Goal: Information Seeking & Learning: Learn about a topic

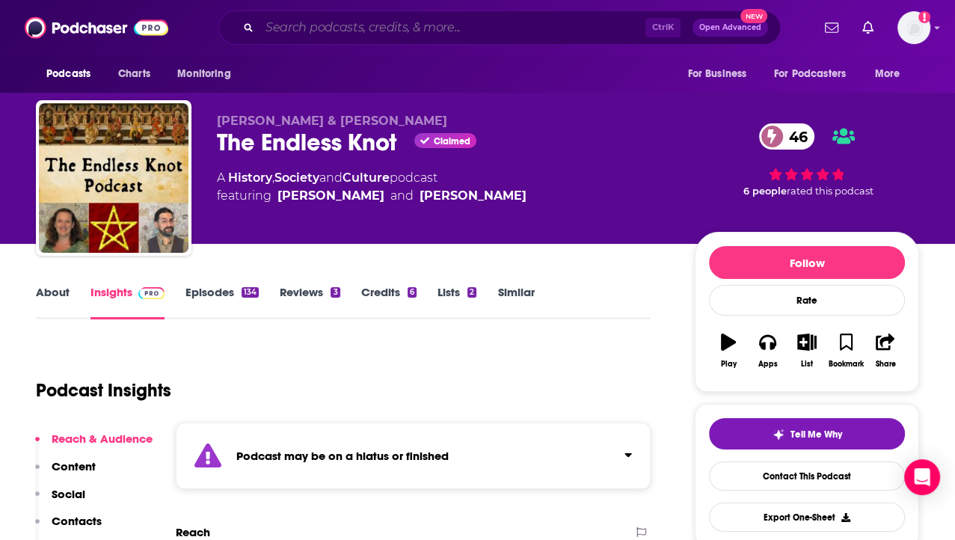
click at [380, 33] on input "Search podcasts, credits, & more..." at bounding box center [452, 28] width 386 height 24
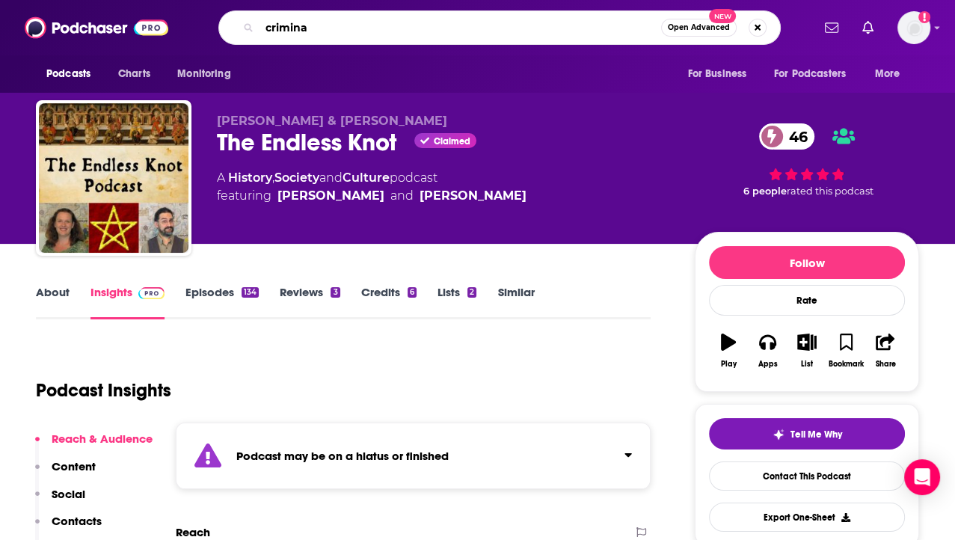
type input "criminal"
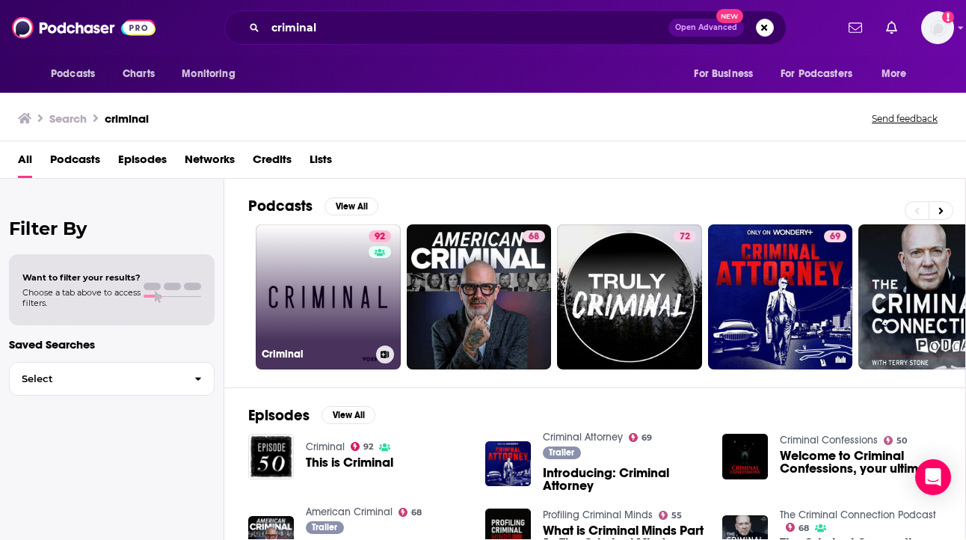
click at [300, 286] on link "92 Criminal" at bounding box center [328, 296] width 145 height 145
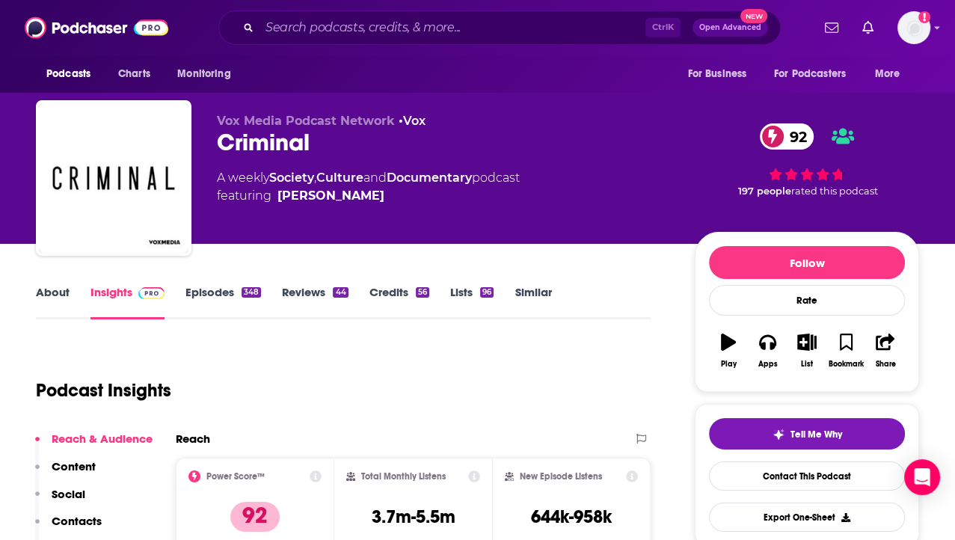
click at [61, 289] on link "About" at bounding box center [53, 302] width 34 height 34
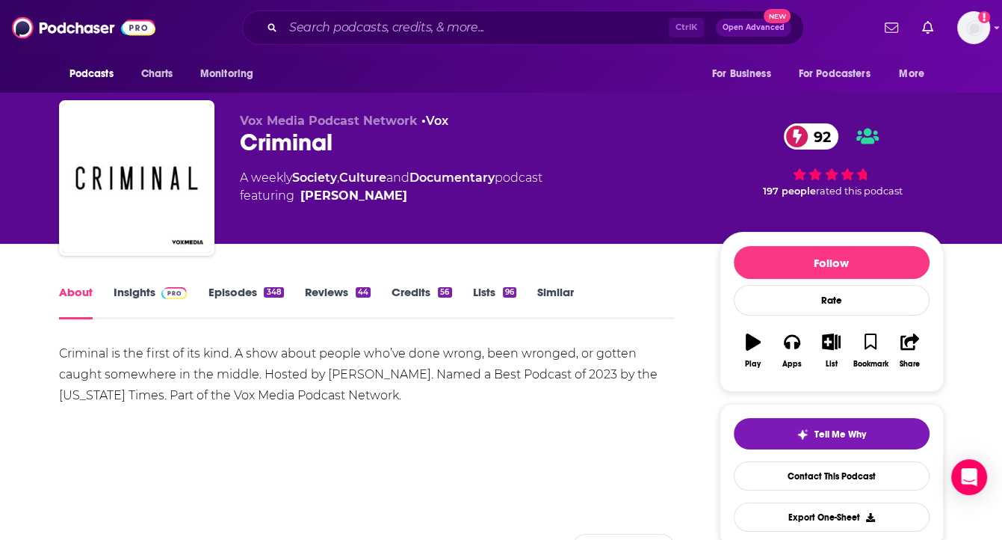
click at [939, 135] on div "92 197 people rated this podcast" at bounding box center [832, 160] width 224 height 93
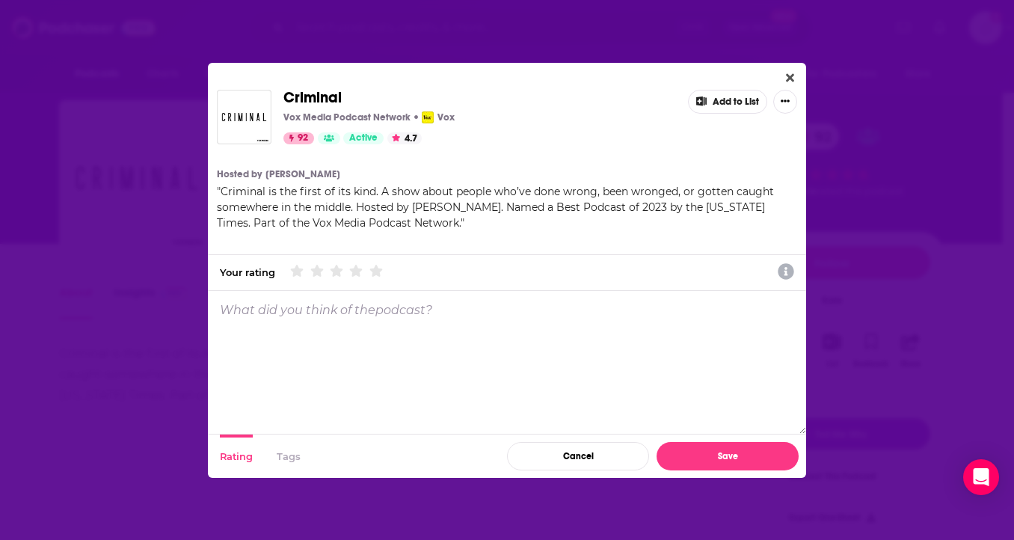
click at [789, 67] on div "Criminal Vox Media Podcast Network Vox 92 Active 4.7 Add to List Hosted by [PER…" at bounding box center [507, 270] width 598 height 415
click at [789, 70] on button "Close" at bounding box center [790, 78] width 20 height 19
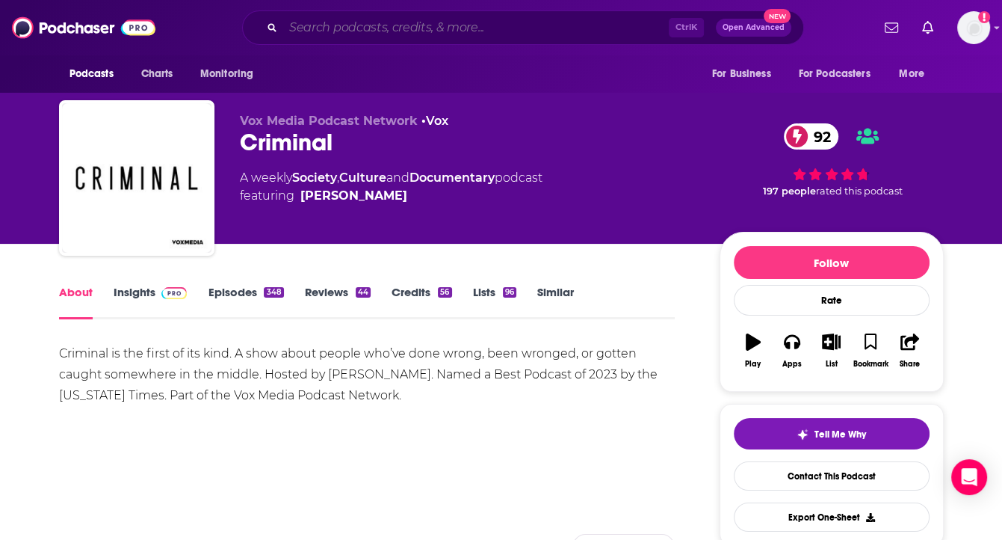
click at [392, 28] on input "Search podcasts, credits, & more..." at bounding box center [476, 28] width 386 height 24
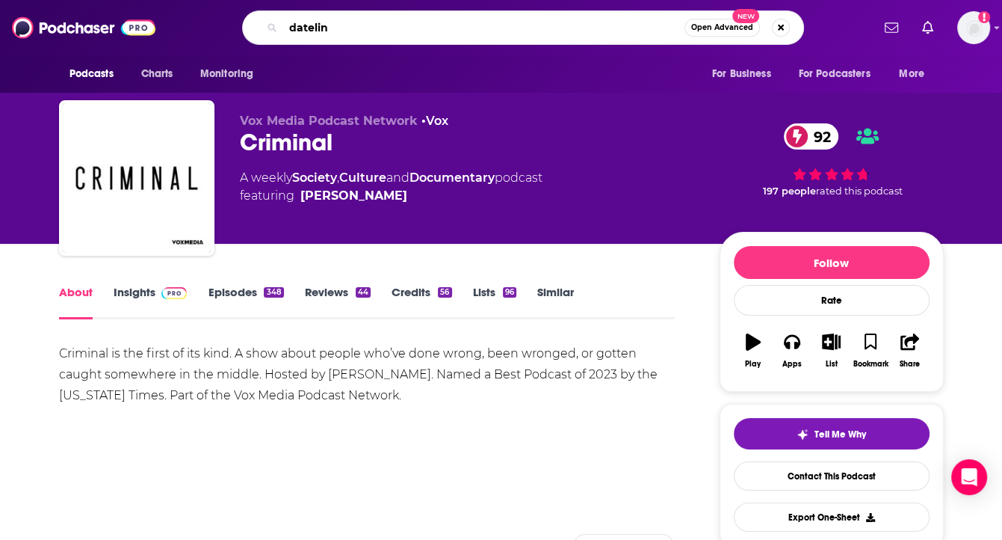
type input "dateline"
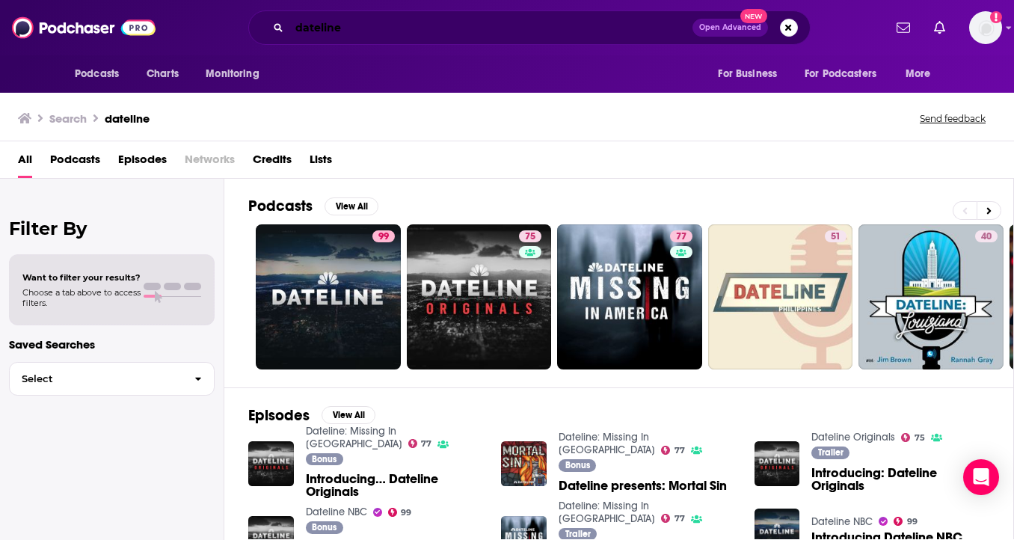
click at [359, 22] on input "dateline" at bounding box center [490, 28] width 403 height 24
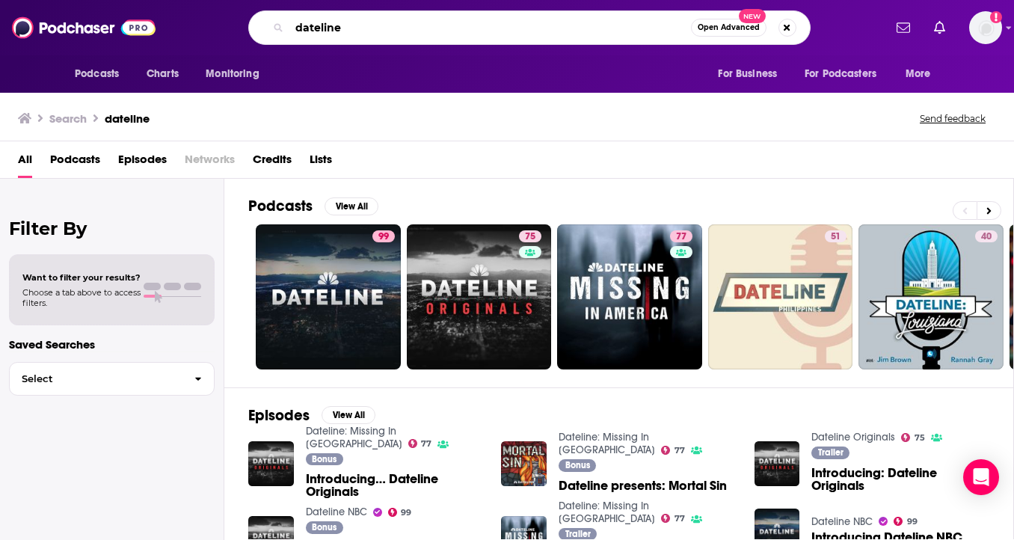
click at [359, 22] on input "dateline" at bounding box center [489, 28] width 401 height 24
type input "crime junkie"
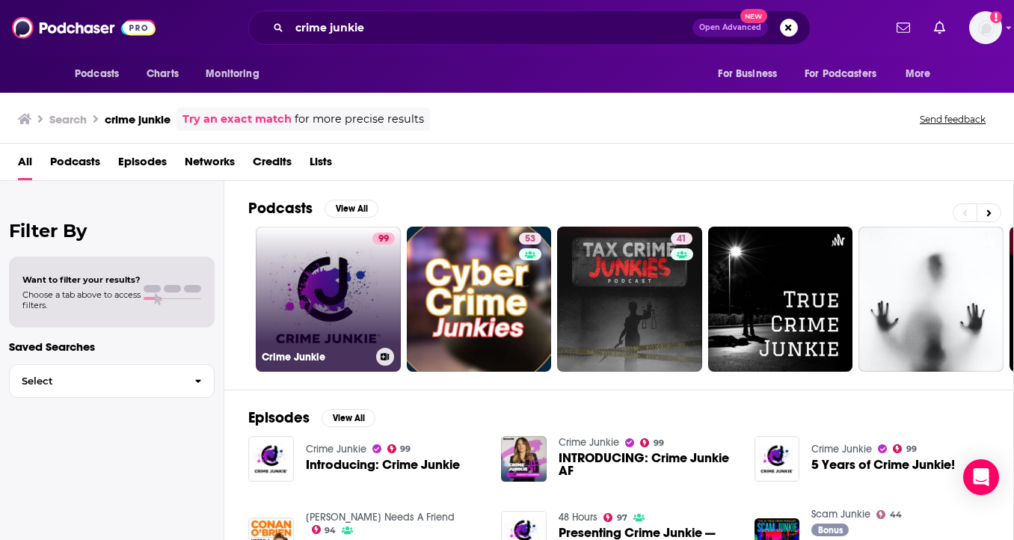
click at [318, 297] on link "99 Crime Junkie" at bounding box center [328, 299] width 145 height 145
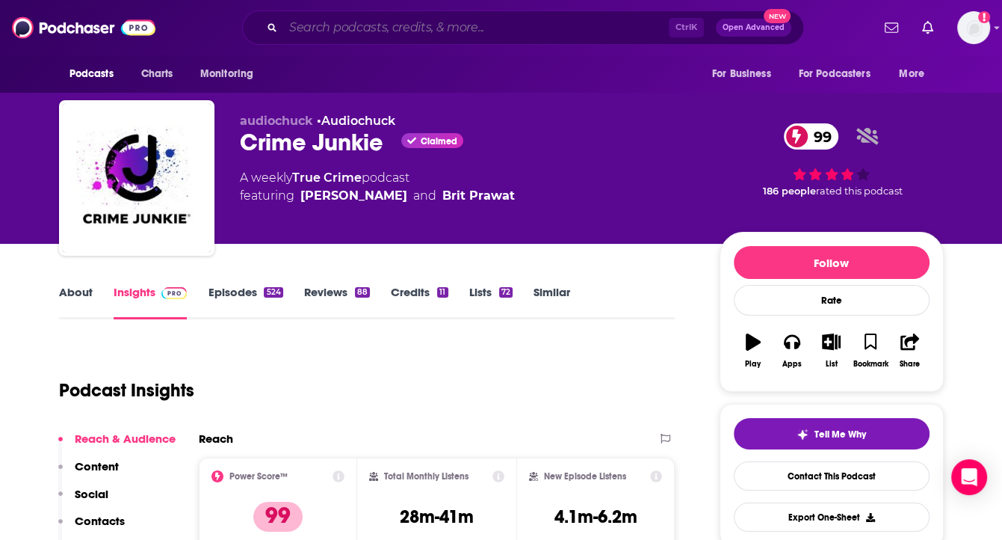
click at [440, 24] on input "Search podcasts, credits, & more..." at bounding box center [476, 28] width 386 height 24
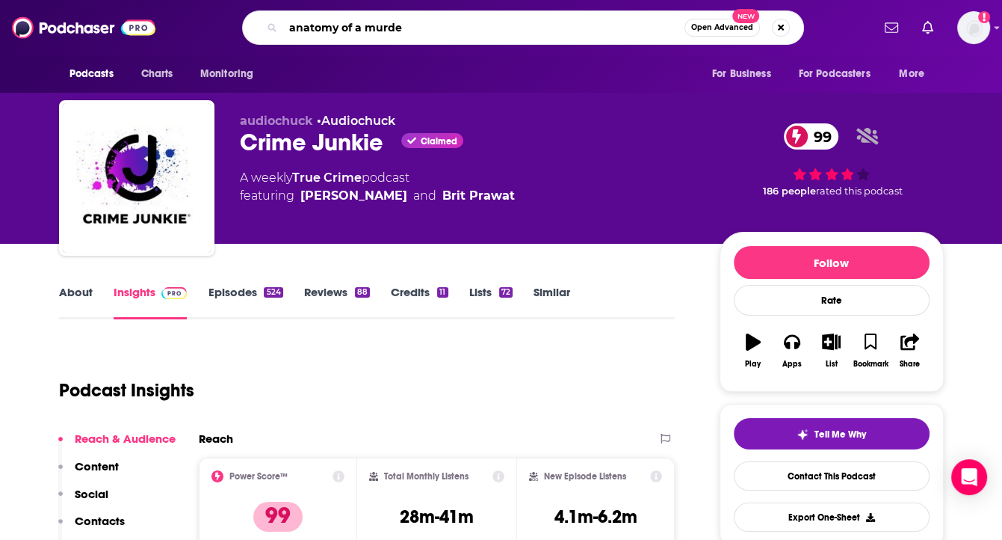
type input "anatomy of a murder"
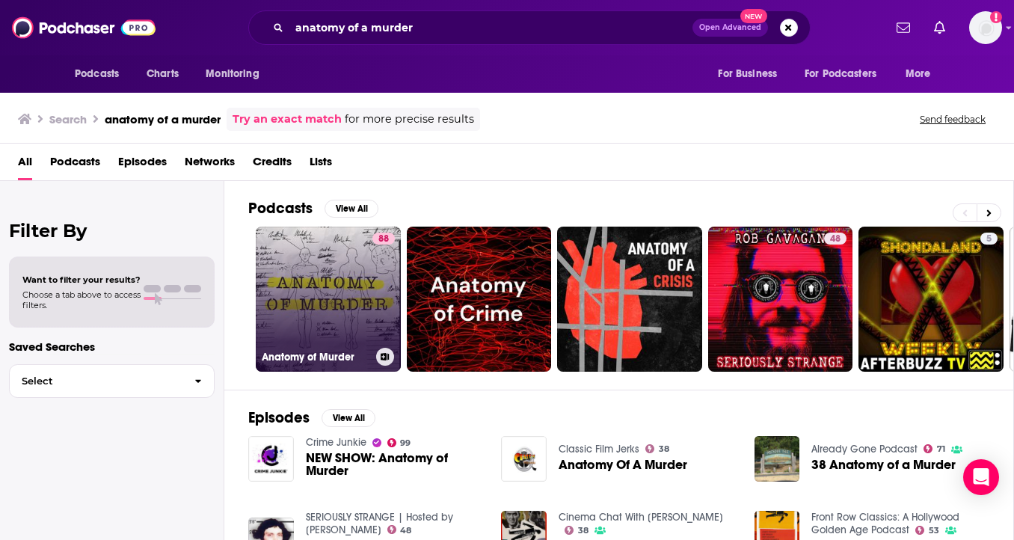
click at [333, 260] on link "88 Anatomy of Murder" at bounding box center [328, 299] width 145 height 145
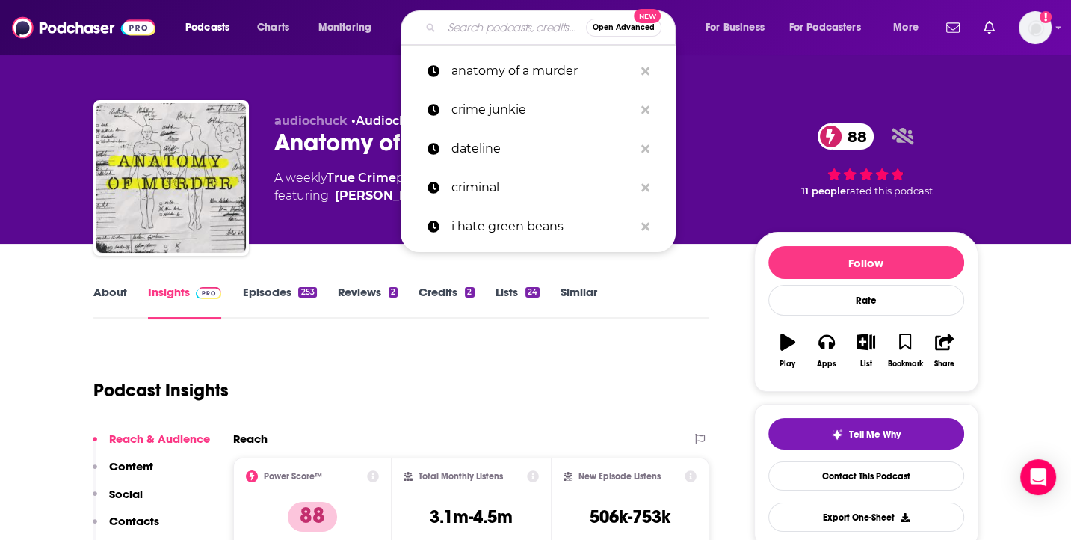
click at [486, 28] on input "Search podcasts, credits, & more..." at bounding box center [514, 28] width 144 height 24
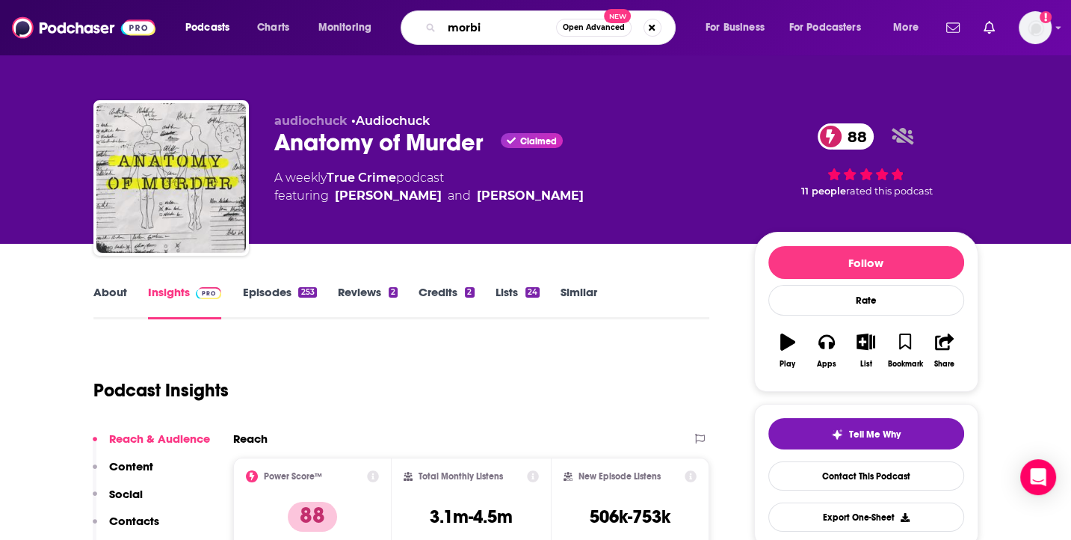
type input "morbid"
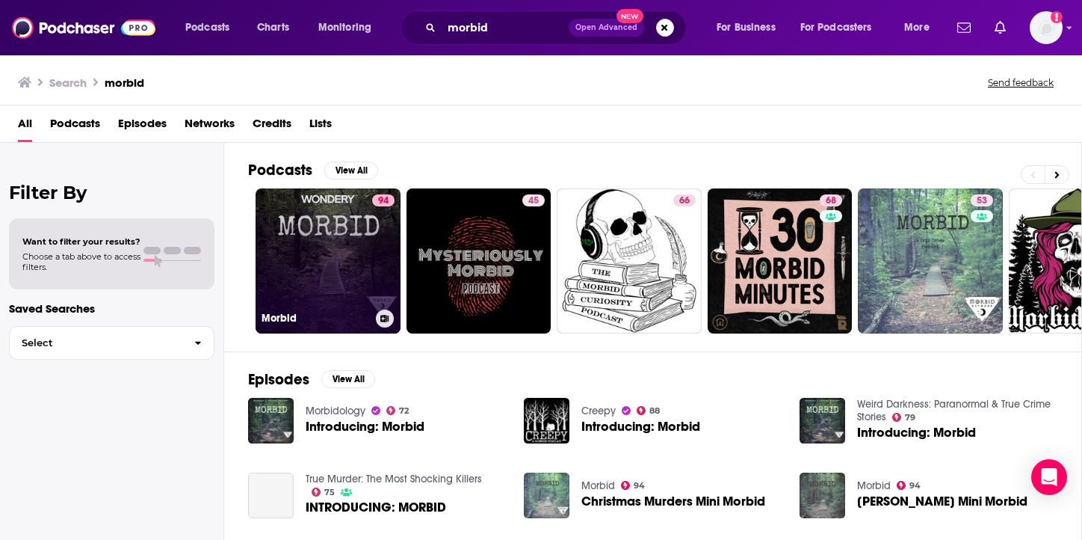
click at [332, 235] on link "94 Morbid" at bounding box center [328, 260] width 145 height 145
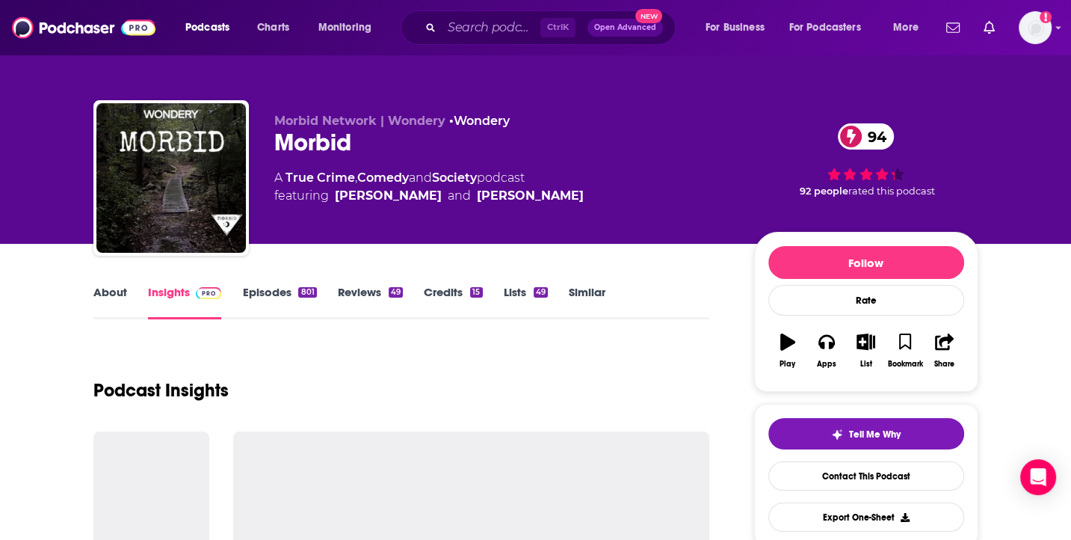
scroll to position [37, 0]
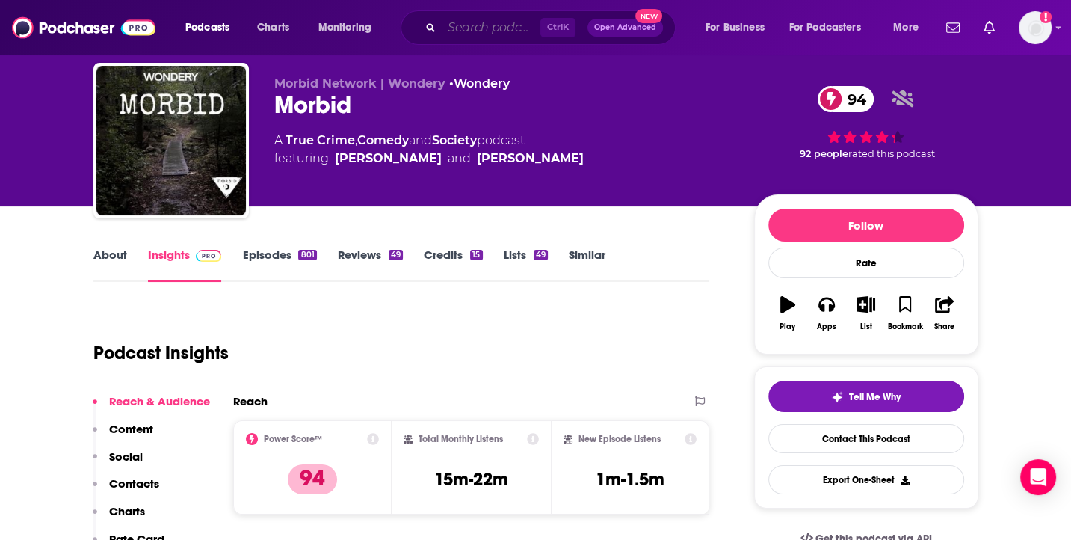
click at [486, 28] on input "Search podcasts, credits, & more..." at bounding box center [491, 28] width 99 height 24
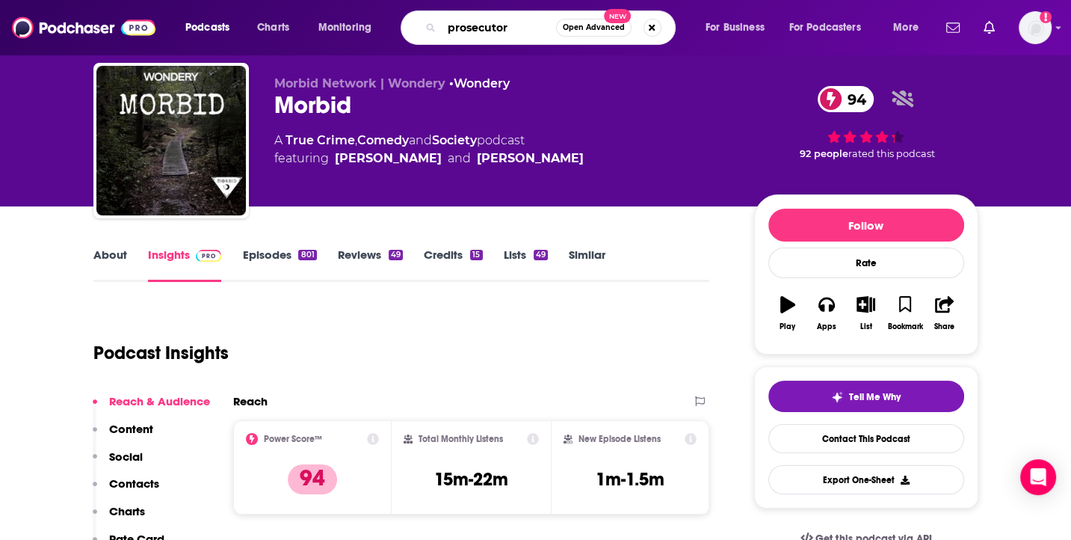
type input "prosecutors"
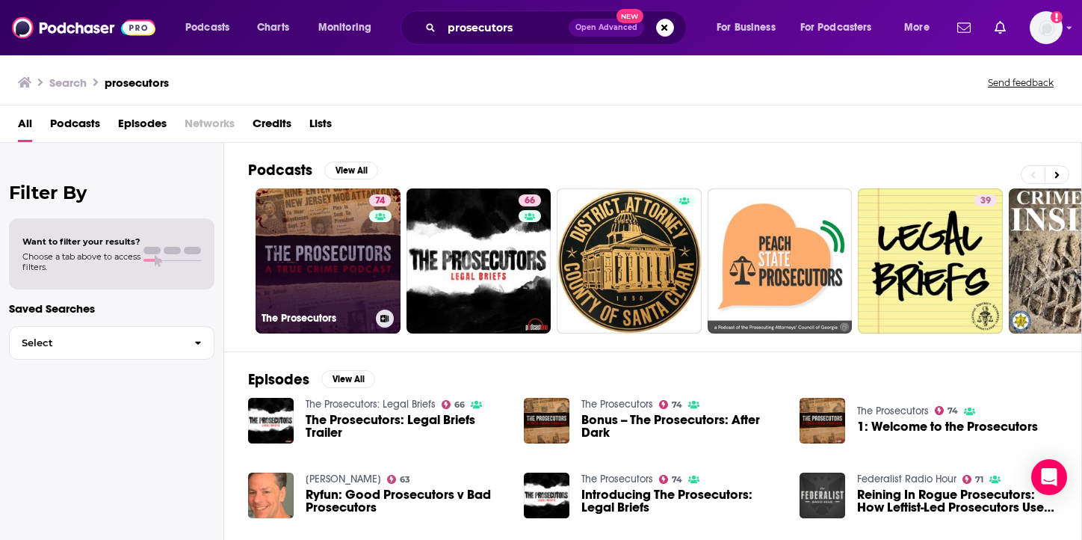
click at [338, 273] on link "74 The Prosecutors" at bounding box center [328, 260] width 145 height 145
